Goal: Find specific page/section: Find specific page/section

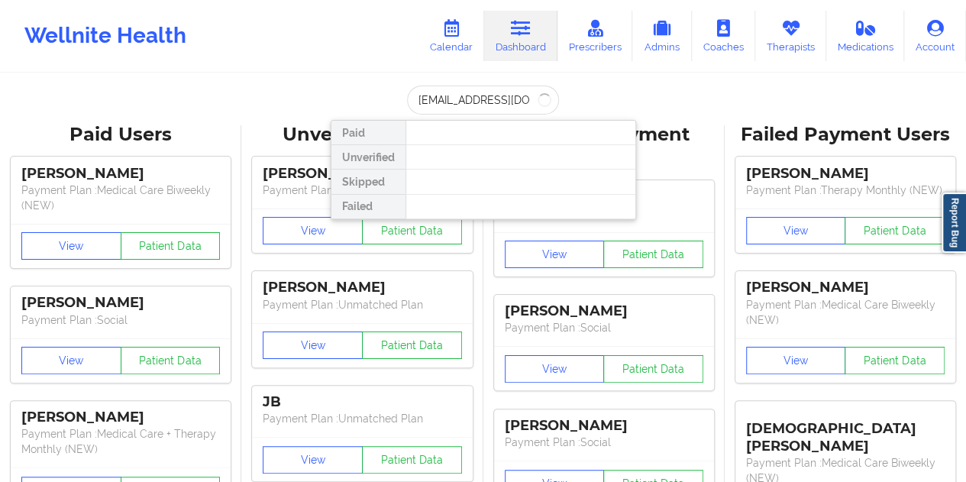
type input "[EMAIL_ADDRESS][DOMAIN_NAME]"
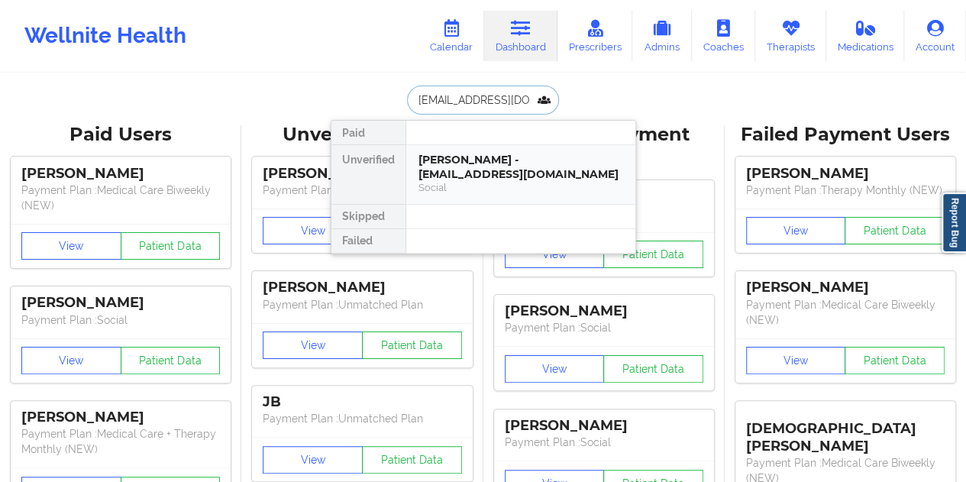
click at [489, 181] on div "Social" at bounding box center [520, 187] width 205 height 13
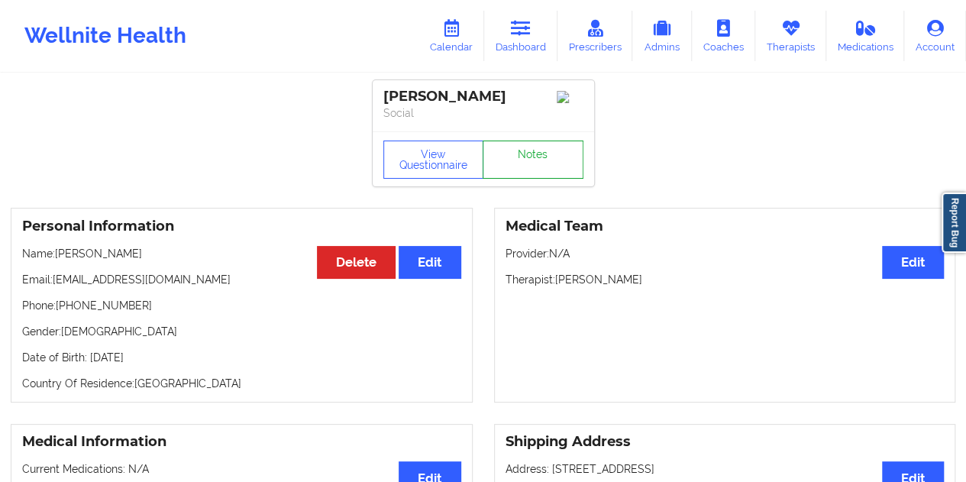
click at [527, 160] on link "Notes" at bounding box center [532, 159] width 101 height 38
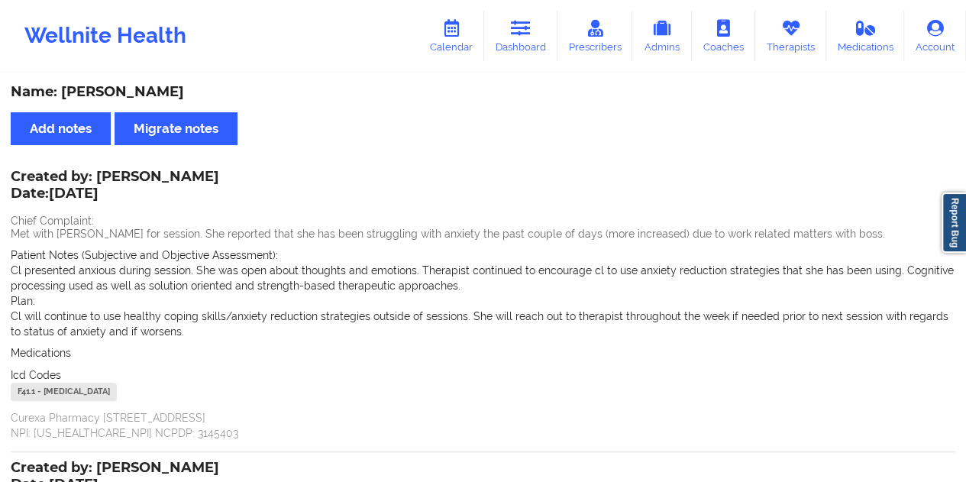
click at [123, 95] on div "Name: [PERSON_NAME]" at bounding box center [483, 92] width 944 height 18
copy div "[PERSON_NAME]"
drag, startPoint x: 513, startPoint y: 37, endPoint x: 510, endPoint y: 65, distance: 27.6
click at [513, 37] on link "Dashboard" at bounding box center [520, 36] width 73 height 50
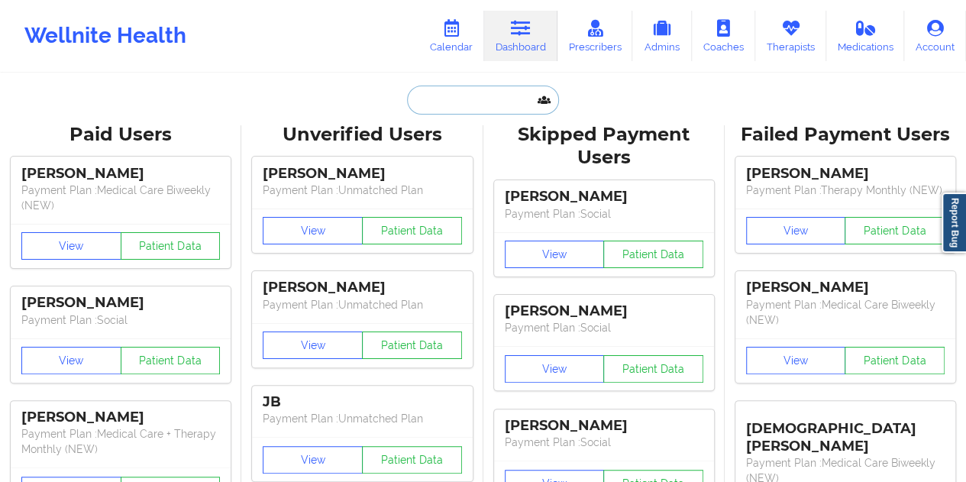
click at [470, 112] on input "text" at bounding box center [482, 99] width 151 height 29
paste input "[EMAIL_ADDRESS][DOMAIN_NAME]"
type input "[EMAIL_ADDRESS][DOMAIN_NAME]"
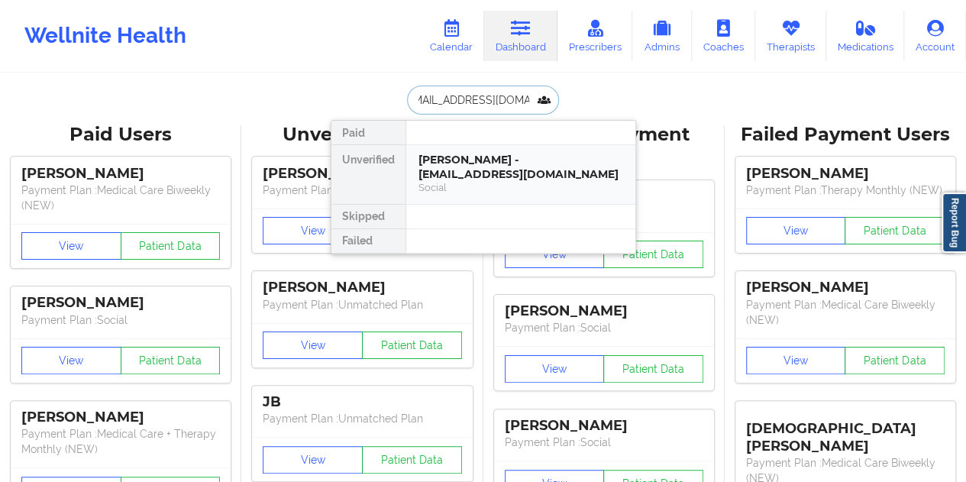
click at [493, 165] on div "[PERSON_NAME] - [EMAIL_ADDRESS][DOMAIN_NAME]" at bounding box center [520, 167] width 205 height 28
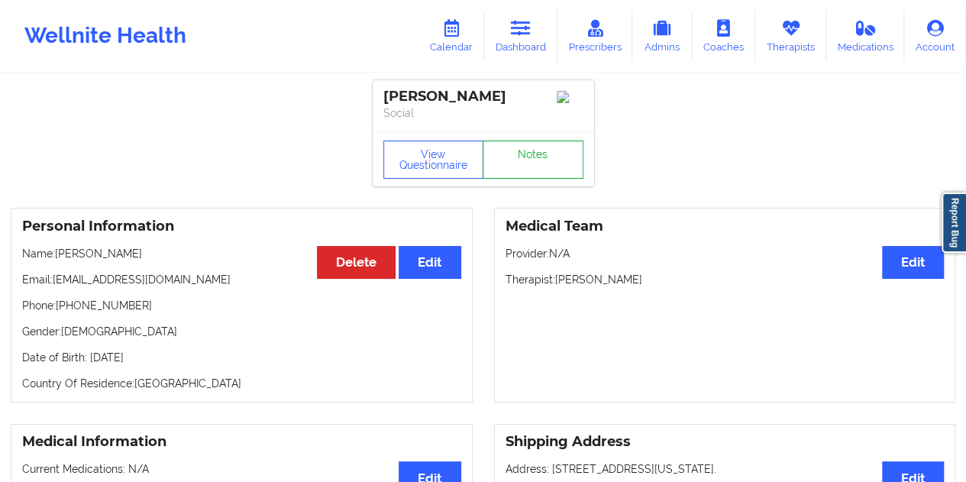
click at [528, 160] on link "Notes" at bounding box center [532, 159] width 101 height 38
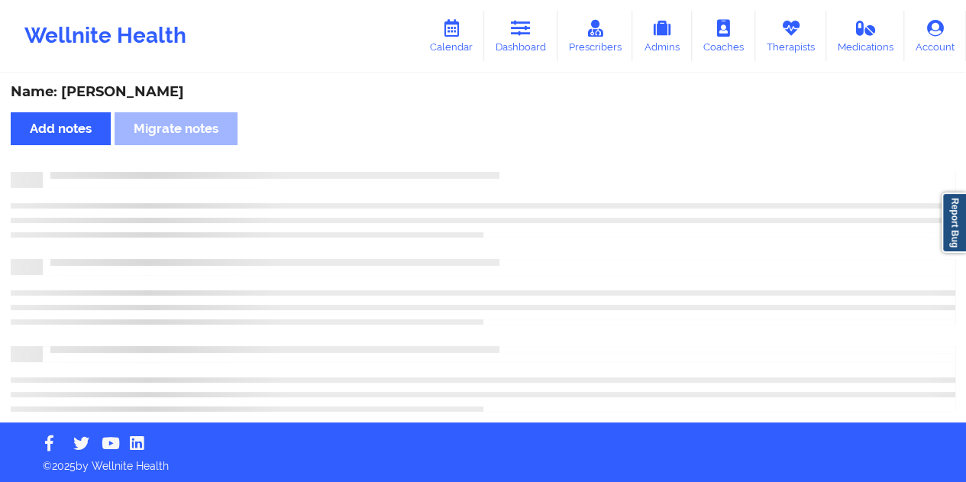
click at [162, 92] on div "Name: [PERSON_NAME]" at bounding box center [483, 92] width 944 height 18
copy div "[PERSON_NAME]"
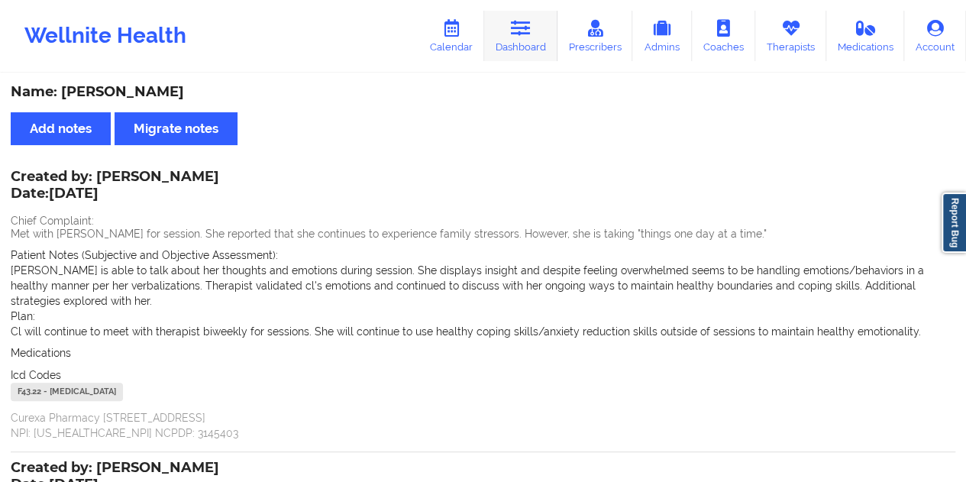
click at [532, 39] on link "Dashboard" at bounding box center [520, 36] width 73 height 50
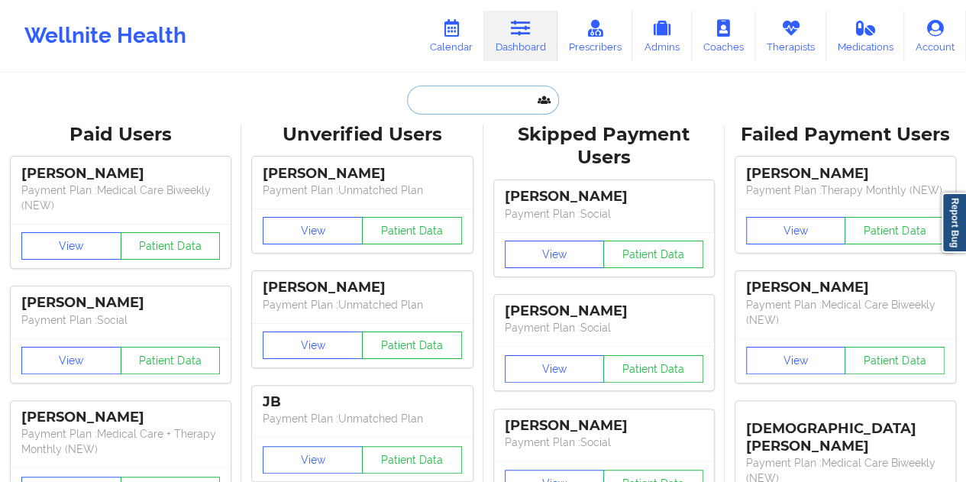
click at [464, 98] on input "text" at bounding box center [482, 99] width 151 height 29
paste input "[PERSON_NAME][EMAIL_ADDRESS][DOMAIN_NAME]"
type input "[PERSON_NAME][EMAIL_ADDRESS][DOMAIN_NAME]"
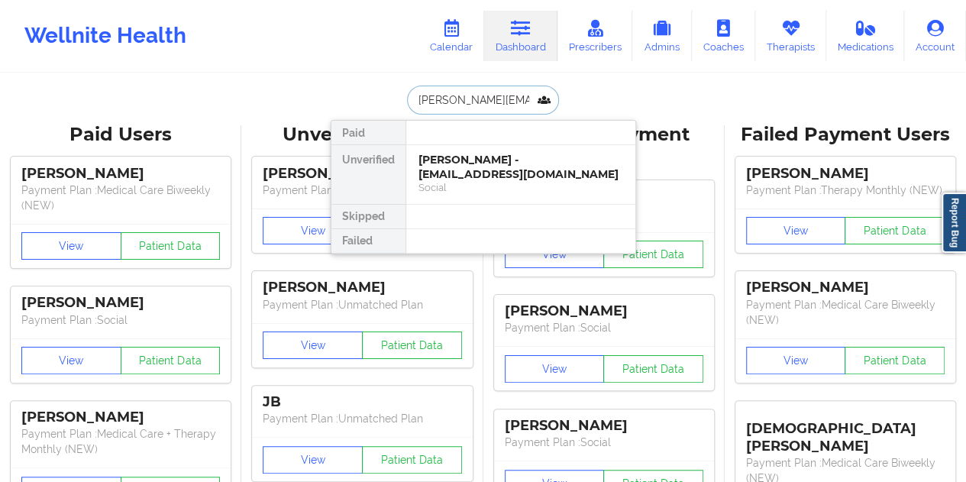
scroll to position [0, 5]
click at [487, 155] on div "[PERSON_NAME] - [PERSON_NAME][EMAIL_ADDRESS][DOMAIN_NAME]" at bounding box center [520, 167] width 205 height 28
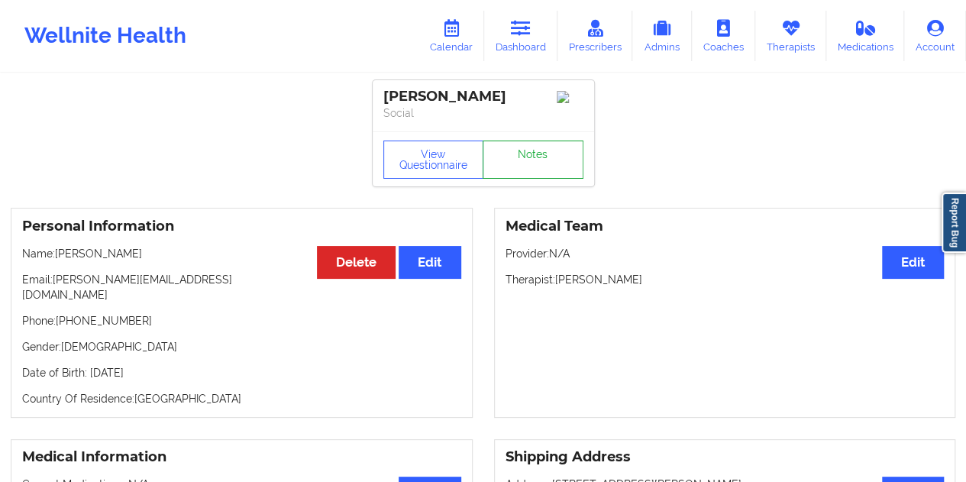
click at [530, 163] on link "Notes" at bounding box center [532, 159] width 101 height 38
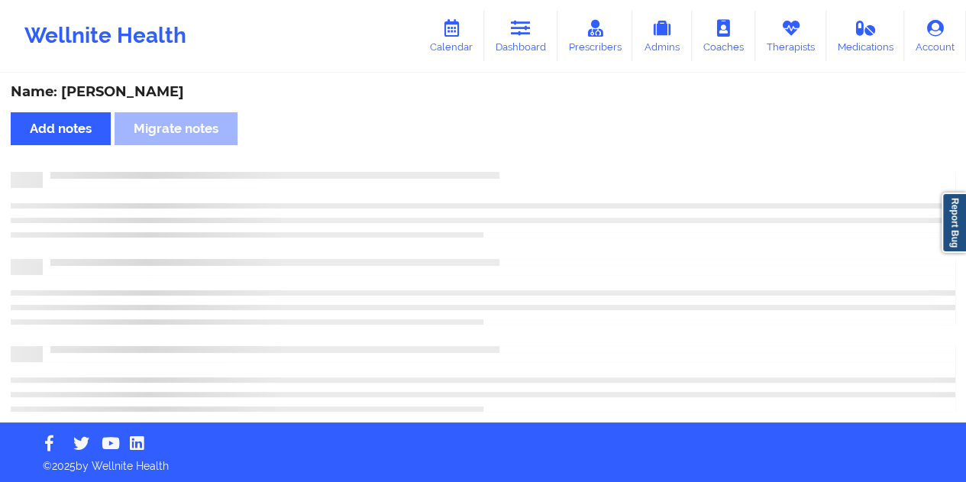
click at [150, 87] on div "Name: [PERSON_NAME]" at bounding box center [483, 92] width 944 height 18
click at [151, 87] on div "Name: [PERSON_NAME]" at bounding box center [483, 92] width 944 height 18
copy div "Vidalakis"
